Goal: Task Accomplishment & Management: Manage account settings

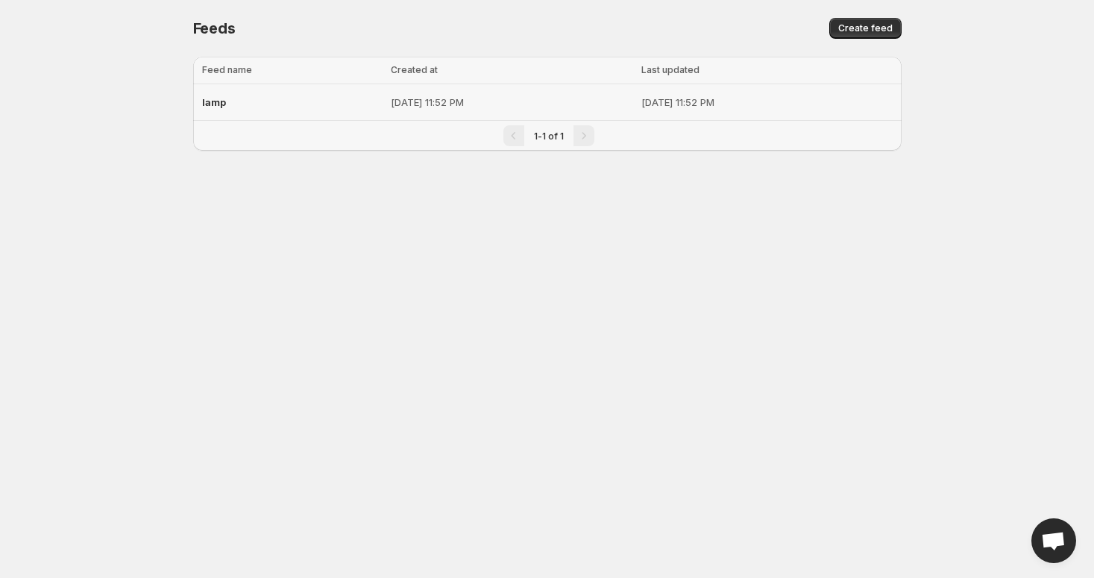
click at [265, 97] on div "lamp" at bounding box center [292, 102] width 180 height 27
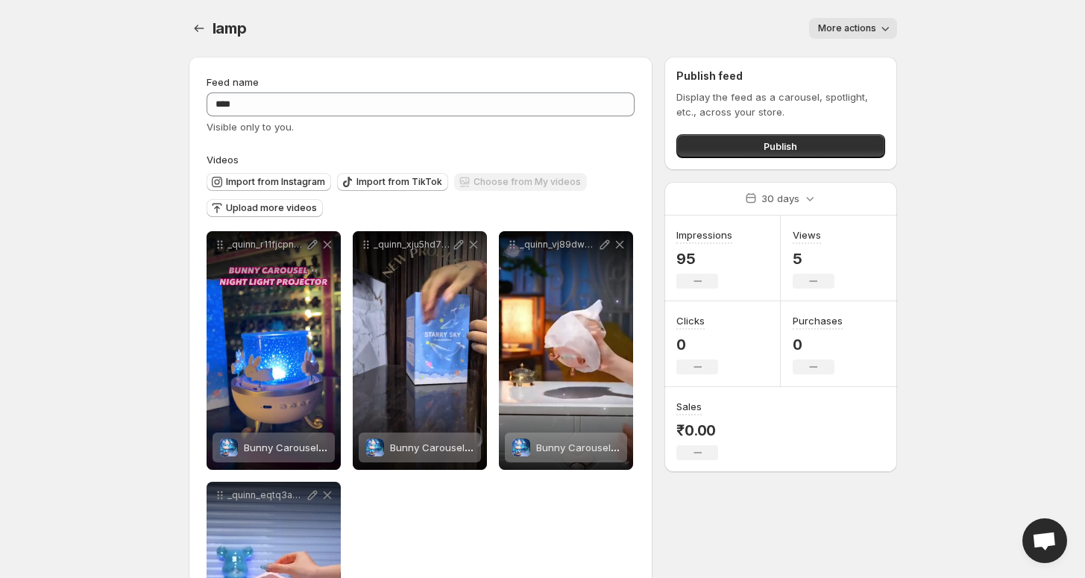
click at [824, 26] on span "More actions" at bounding box center [847, 28] width 58 height 12
click at [470, 28] on div "More actions" at bounding box center [581, 28] width 632 height 21
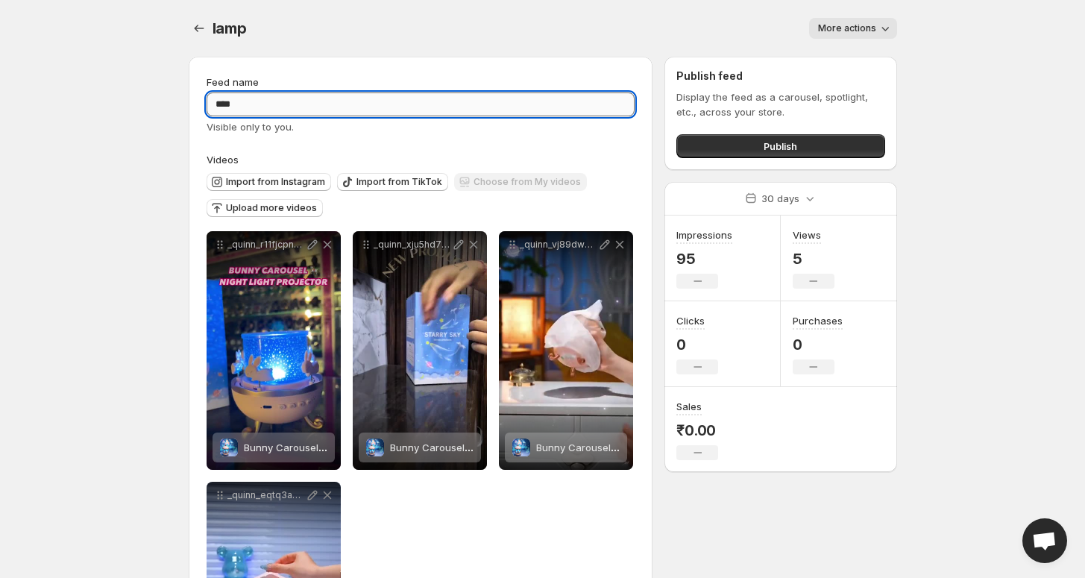
click at [280, 109] on input "****" at bounding box center [421, 104] width 429 height 24
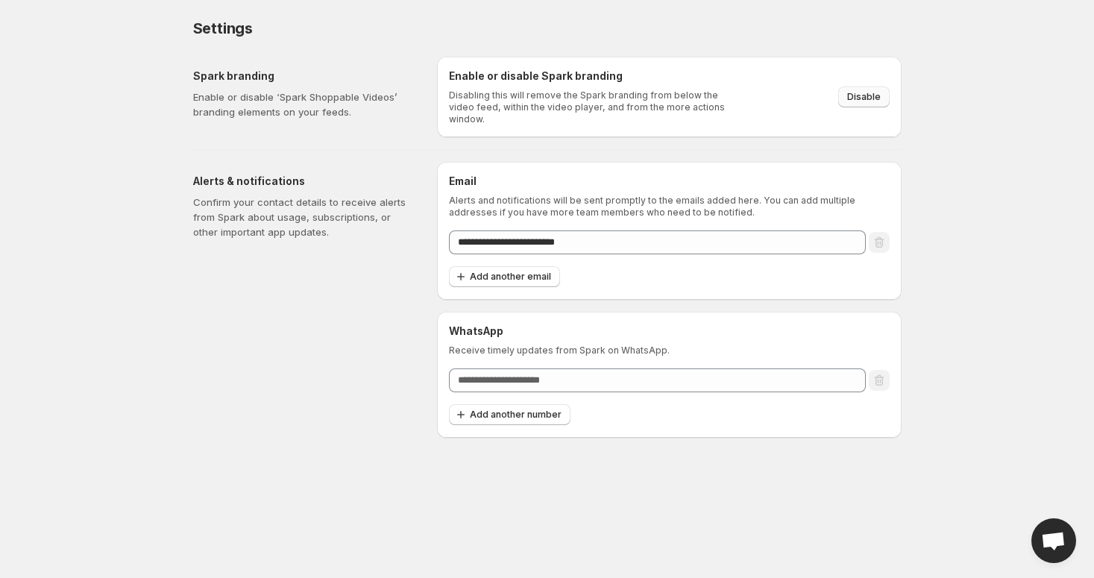
click at [849, 91] on span "Disable" at bounding box center [864, 97] width 34 height 12
click at [869, 91] on span "Disable" at bounding box center [864, 97] width 34 height 12
